Goal: Communication & Community: Answer question/provide support

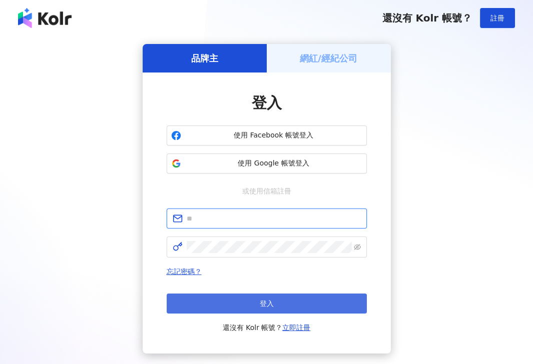
type input "**********"
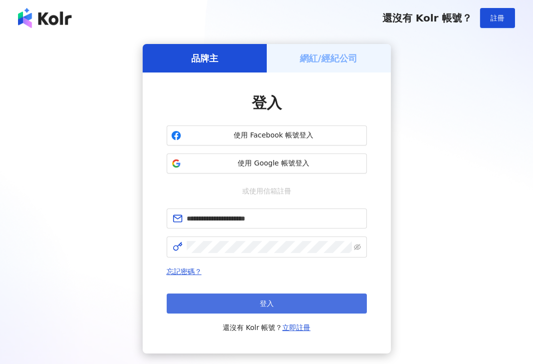
click at [256, 298] on button "登入" at bounding box center [267, 304] width 200 height 20
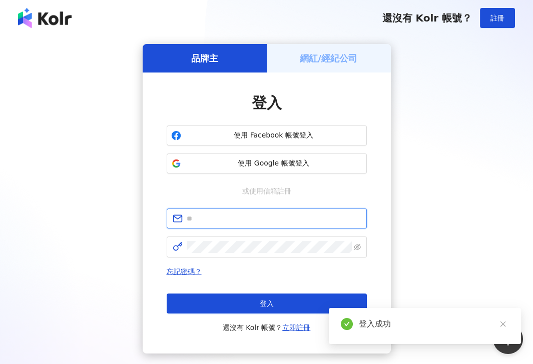
type input "**********"
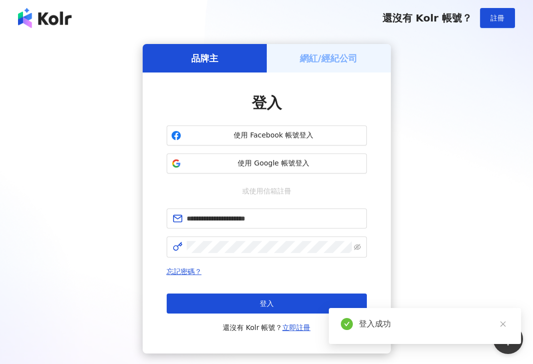
click at [324, 58] on h5 "網紅/經紀公司" at bounding box center [329, 58] width 58 height 13
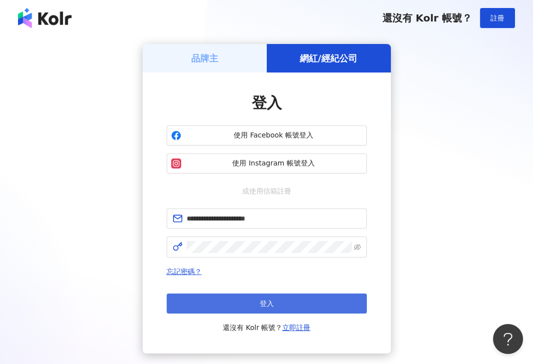
click at [292, 308] on button "登入" at bounding box center [267, 304] width 200 height 20
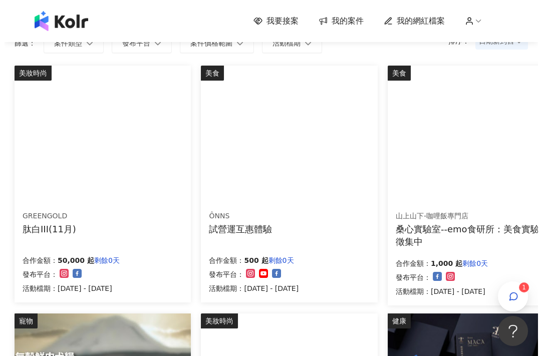
scroll to position [111, 0]
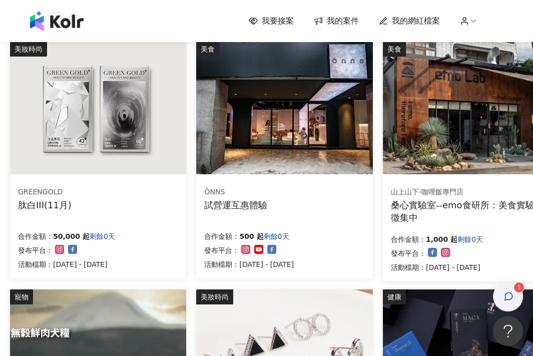
click at [509, 292] on icon "button" at bounding box center [509, 296] width 10 height 10
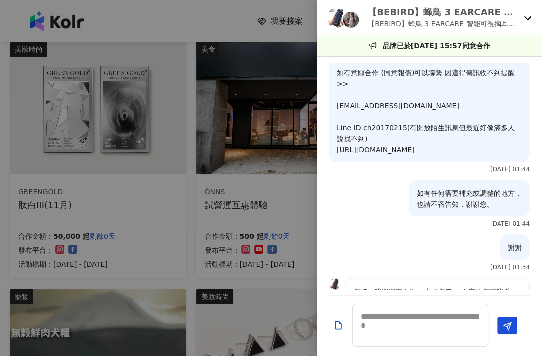
scroll to position [398, 0]
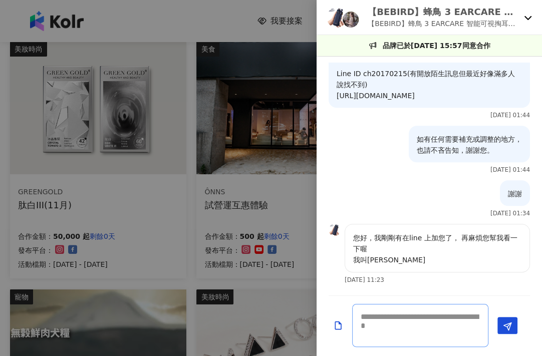
click at [404, 321] on textarea at bounding box center [420, 325] width 136 height 43
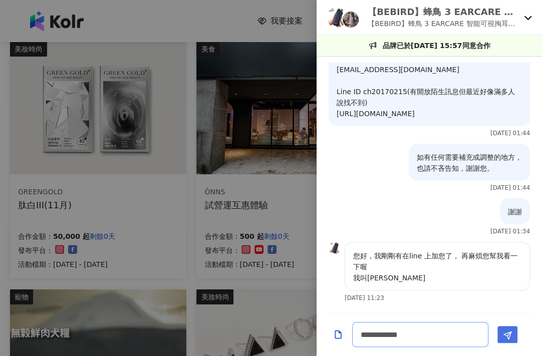
type textarea "**********"
click at [503, 339] on icon "Send" at bounding box center [507, 335] width 9 height 9
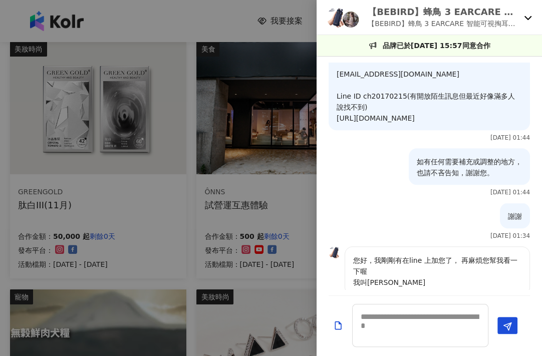
scroll to position [442, 0]
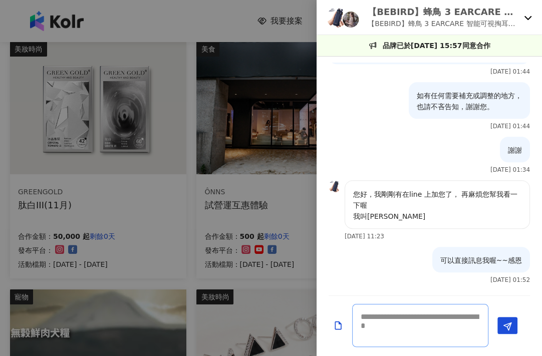
click at [429, 323] on textarea at bounding box center [420, 325] width 136 height 43
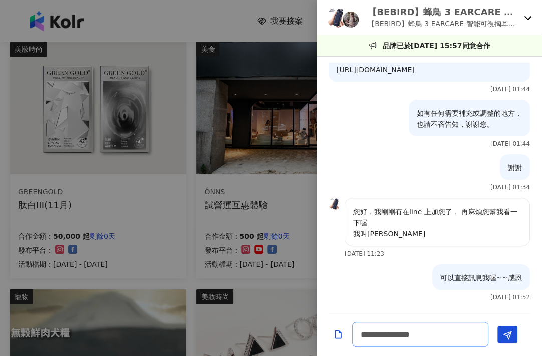
scroll to position [433, 0]
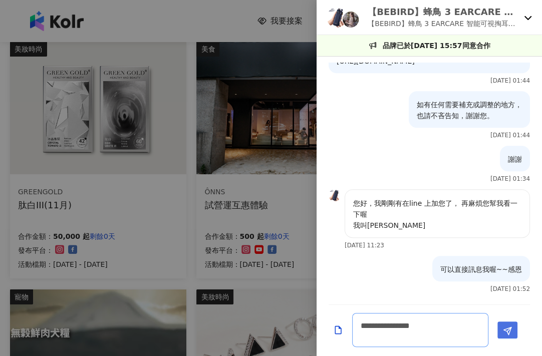
type textarea "**********"
click at [505, 327] on icon "Send" at bounding box center [507, 330] width 9 height 9
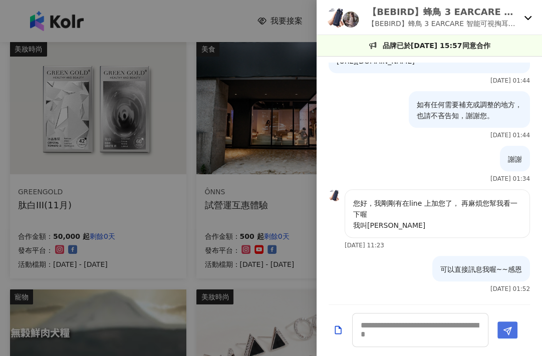
scroll to position [486, 0]
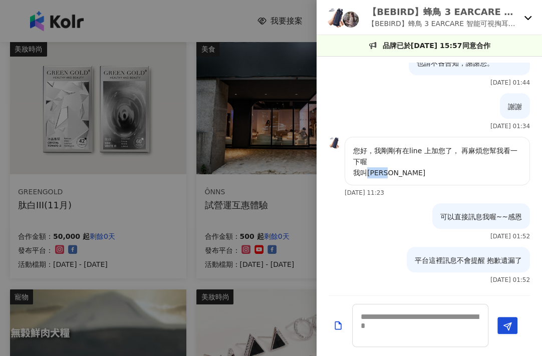
drag, startPoint x: 367, startPoint y: 172, endPoint x: 388, endPoint y: 173, distance: 21.5
click at [388, 173] on p "您好，我剛剛有在line 上加您了， 再麻煩您幫我看一下喔 我叫[PERSON_NAME]" at bounding box center [437, 161] width 168 height 33
copy p "Lily"
click at [434, 323] on textarea at bounding box center [420, 325] width 136 height 43
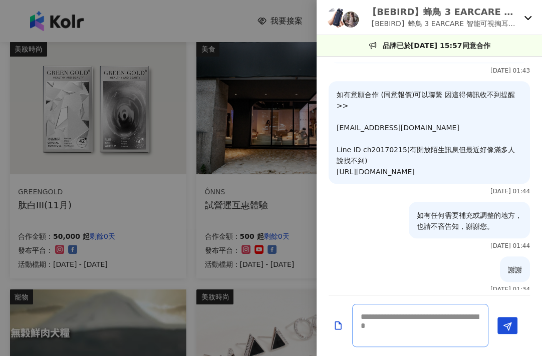
scroll to position [319, 0]
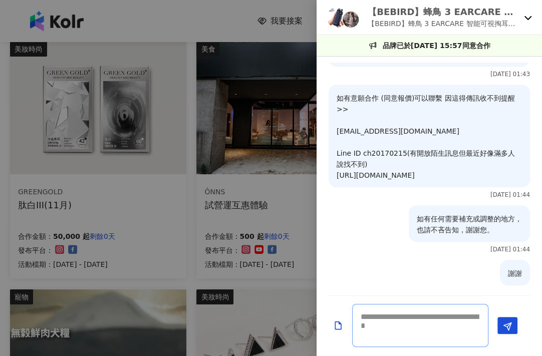
click at [411, 319] on textarea at bounding box center [420, 325] width 136 height 43
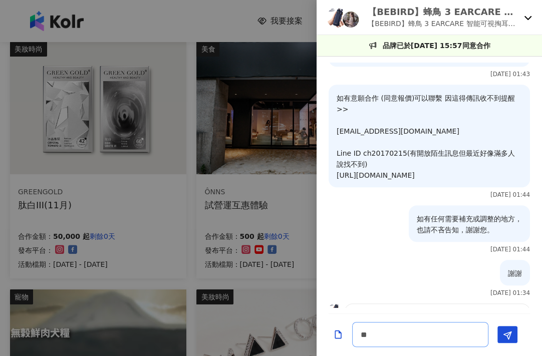
type textarea "*"
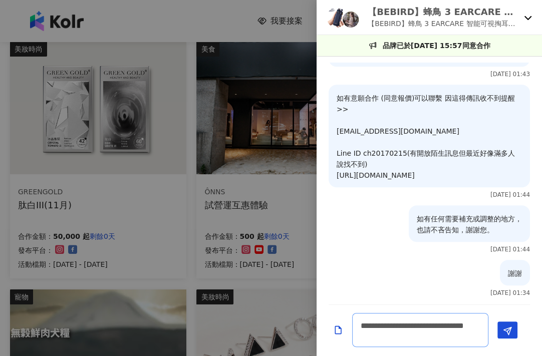
scroll to position [0, 0]
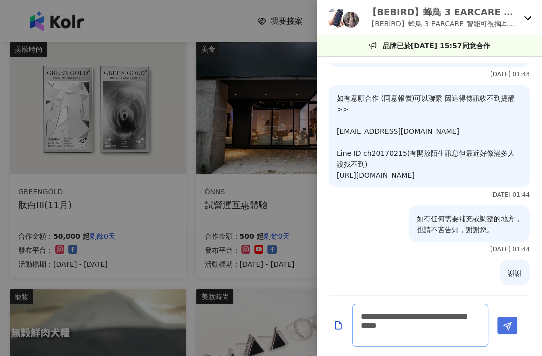
type textarea "**********"
click at [511, 325] on icon "Send" at bounding box center [507, 326] width 9 height 9
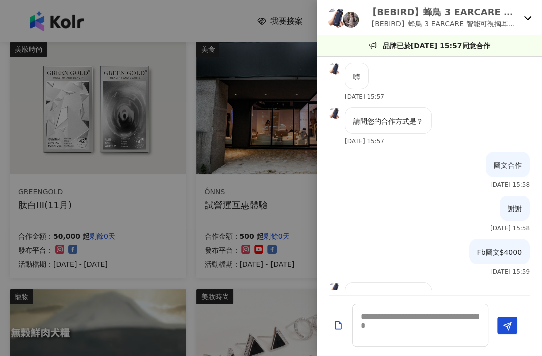
click at [408, 171] on div "圖文合作 [DATE] 15:58" at bounding box center [428, 174] width 225 height 44
drag, startPoint x: 376, startPoint y: 12, endPoint x: 409, endPoint y: 13, distance: 33.1
click at [409, 13] on p "【BEBIRD】蜂鳥 3 EARCARE 智能可視掏耳棒-i35R" at bounding box center [443, 12] width 152 height 13
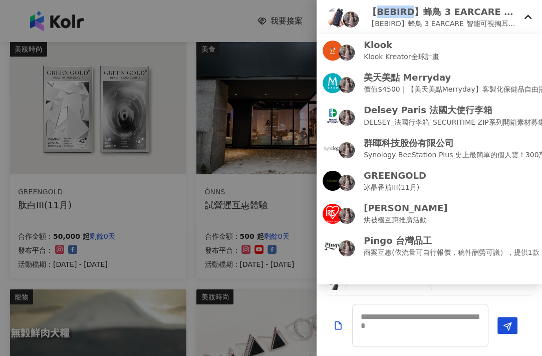
copy p "BEBIRD"
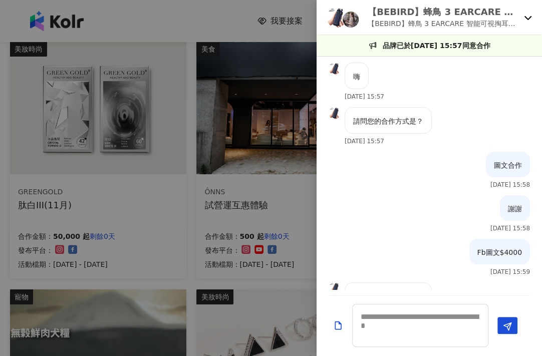
click at [212, 163] on div at bounding box center [271, 178] width 542 height 356
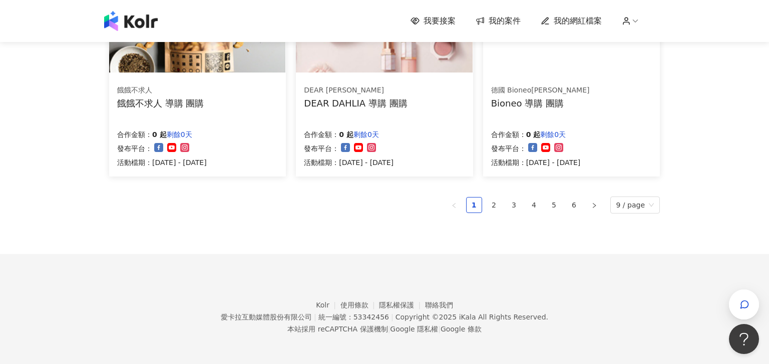
scroll to position [707, 0]
click at [494, 210] on link "2" at bounding box center [494, 204] width 15 height 15
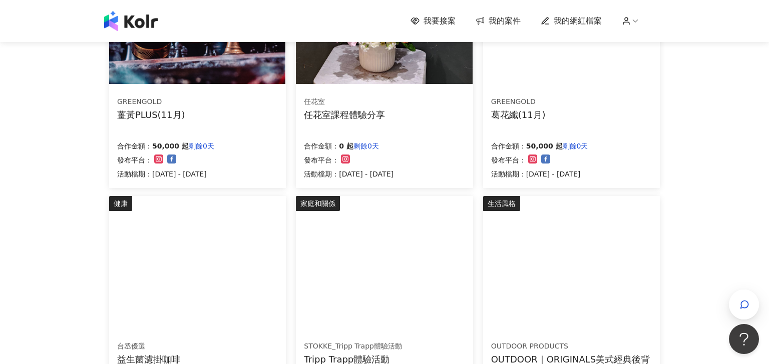
scroll to position [0, 0]
